Goal: Task Accomplishment & Management: Manage account settings

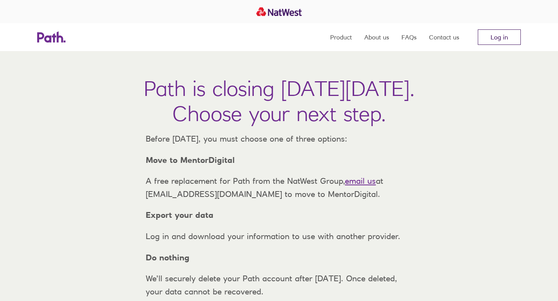
click at [503, 41] on link "Log in" at bounding box center [498, 36] width 43 height 15
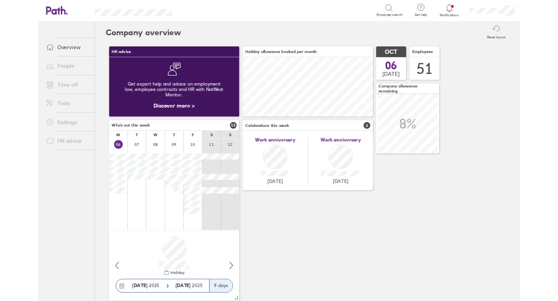
scroll to position [387172, 387090]
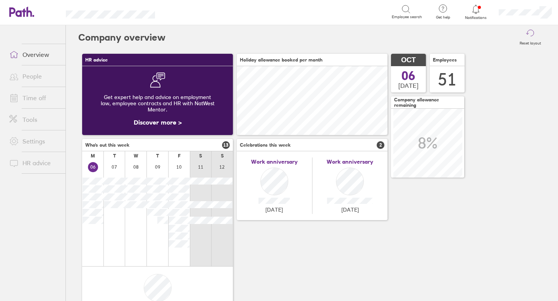
click at [39, 96] on link "Time off" at bounding box center [34, 97] width 62 height 15
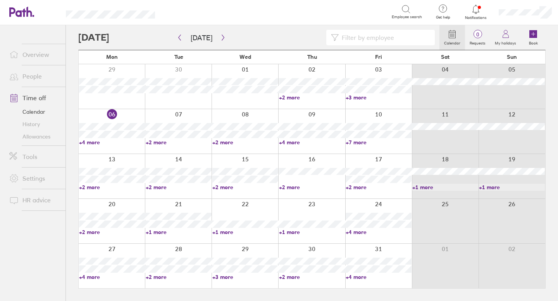
click at [37, 134] on link "Allowances" at bounding box center [34, 137] width 62 height 12
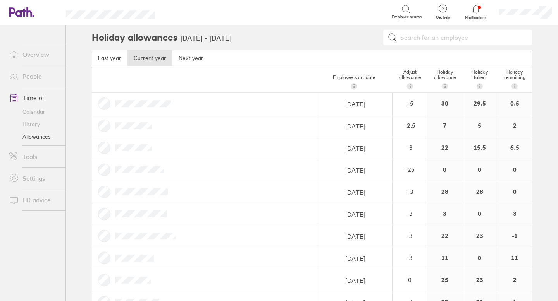
click at [37, 74] on link "People" at bounding box center [34, 76] width 62 height 15
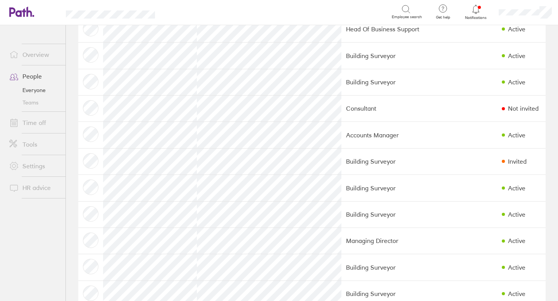
scroll to position [53, 0]
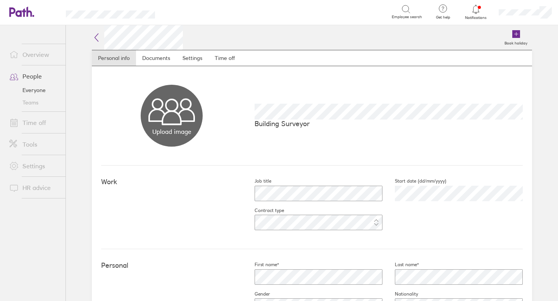
click at [97, 38] on icon at bounding box center [96, 37] width 9 height 9
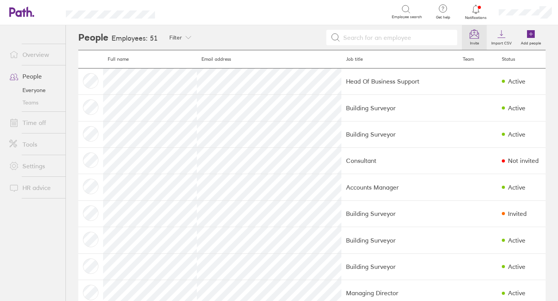
click at [477, 38] on icon at bounding box center [473, 33] width 9 height 9
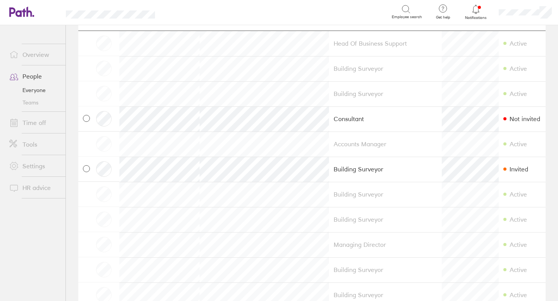
scroll to position [41, 0]
click at [87, 167] on icon at bounding box center [86, 168] width 4 height 4
checkbox input "true"
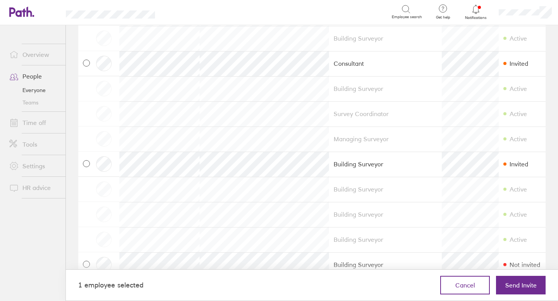
scroll to position [483, 0]
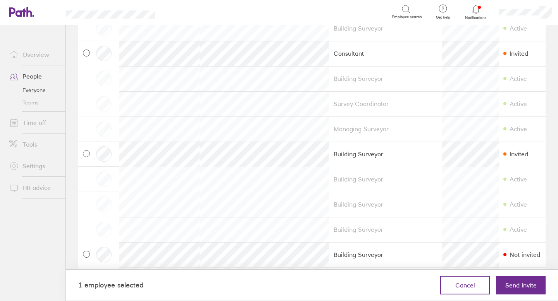
click at [87, 154] on icon at bounding box center [86, 154] width 4 height 4
checkbox input "true"
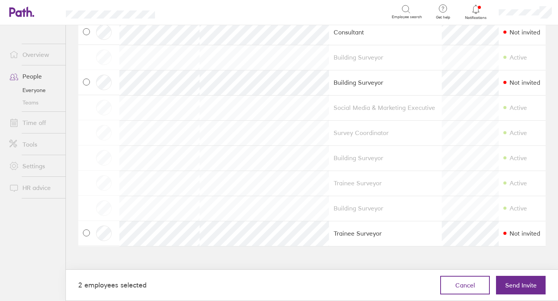
scroll to position [1112, 0]
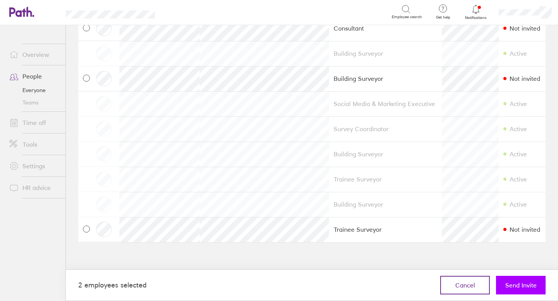
click at [515, 285] on span "Send Invite" at bounding box center [520, 285] width 31 height 7
checkbox input "false"
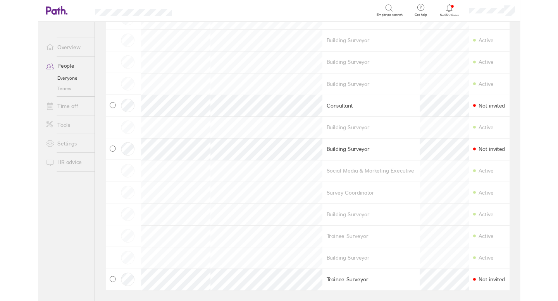
scroll to position [1066, 0]
